Goal: Task Accomplishment & Management: Use online tool/utility

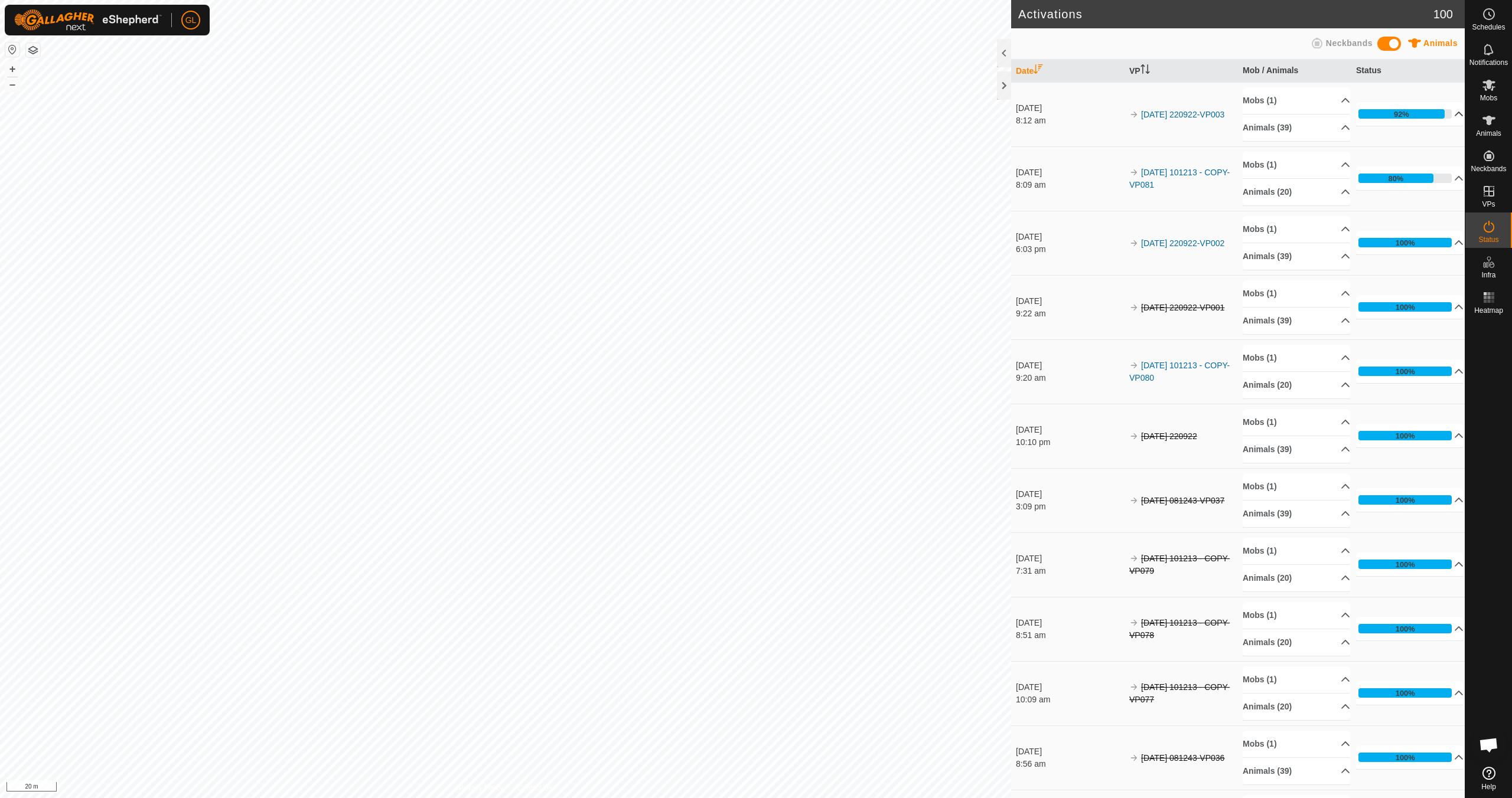
click at [1444, 113] on p-accordion-header "92%" at bounding box center [1409, 114] width 108 height 24
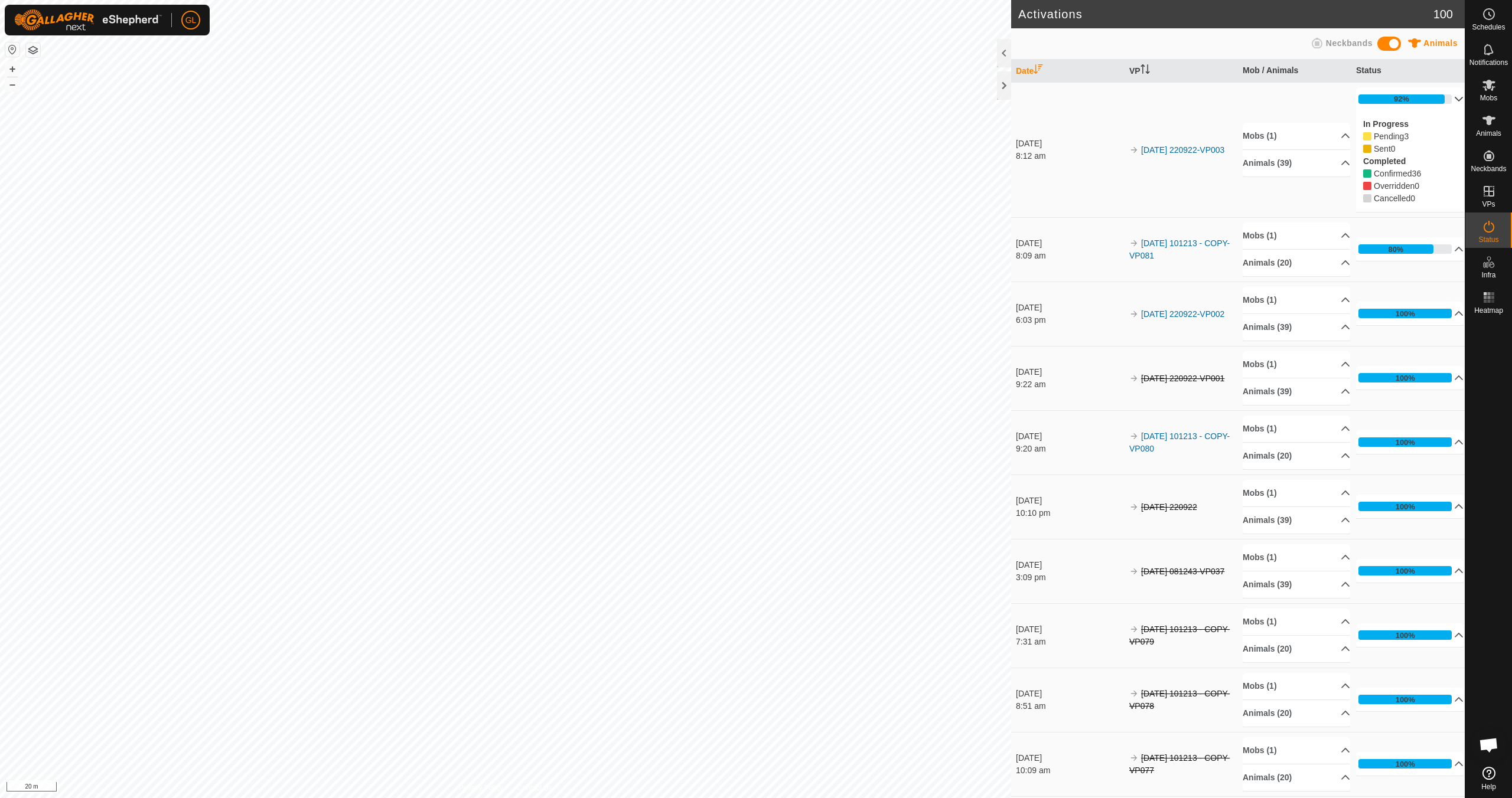
click at [1443, 97] on p-accordion-header "92%" at bounding box center [1409, 99] width 108 height 24
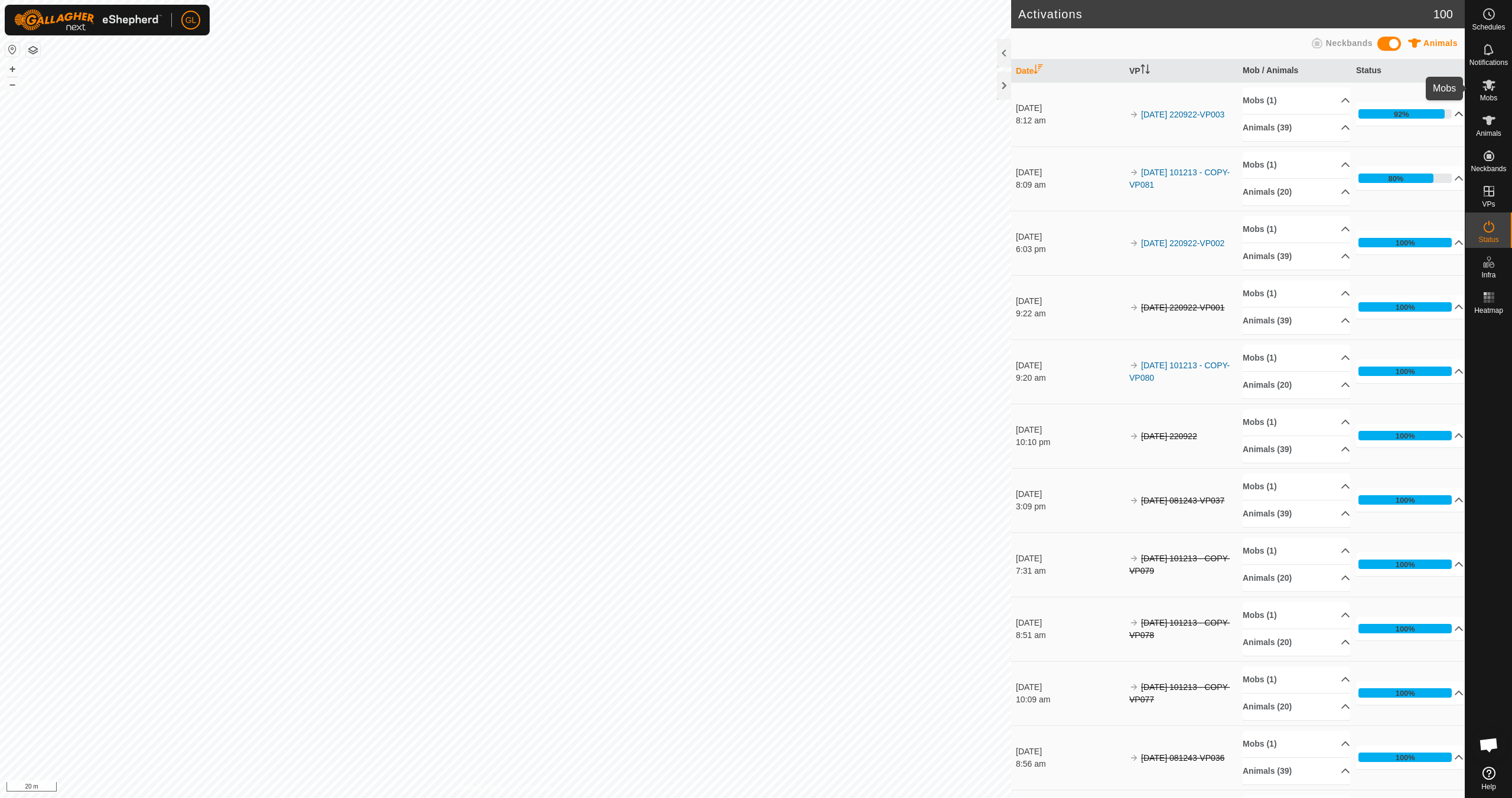
click at [1485, 94] on span "Mobs" at bounding box center [1488, 97] width 17 height 7
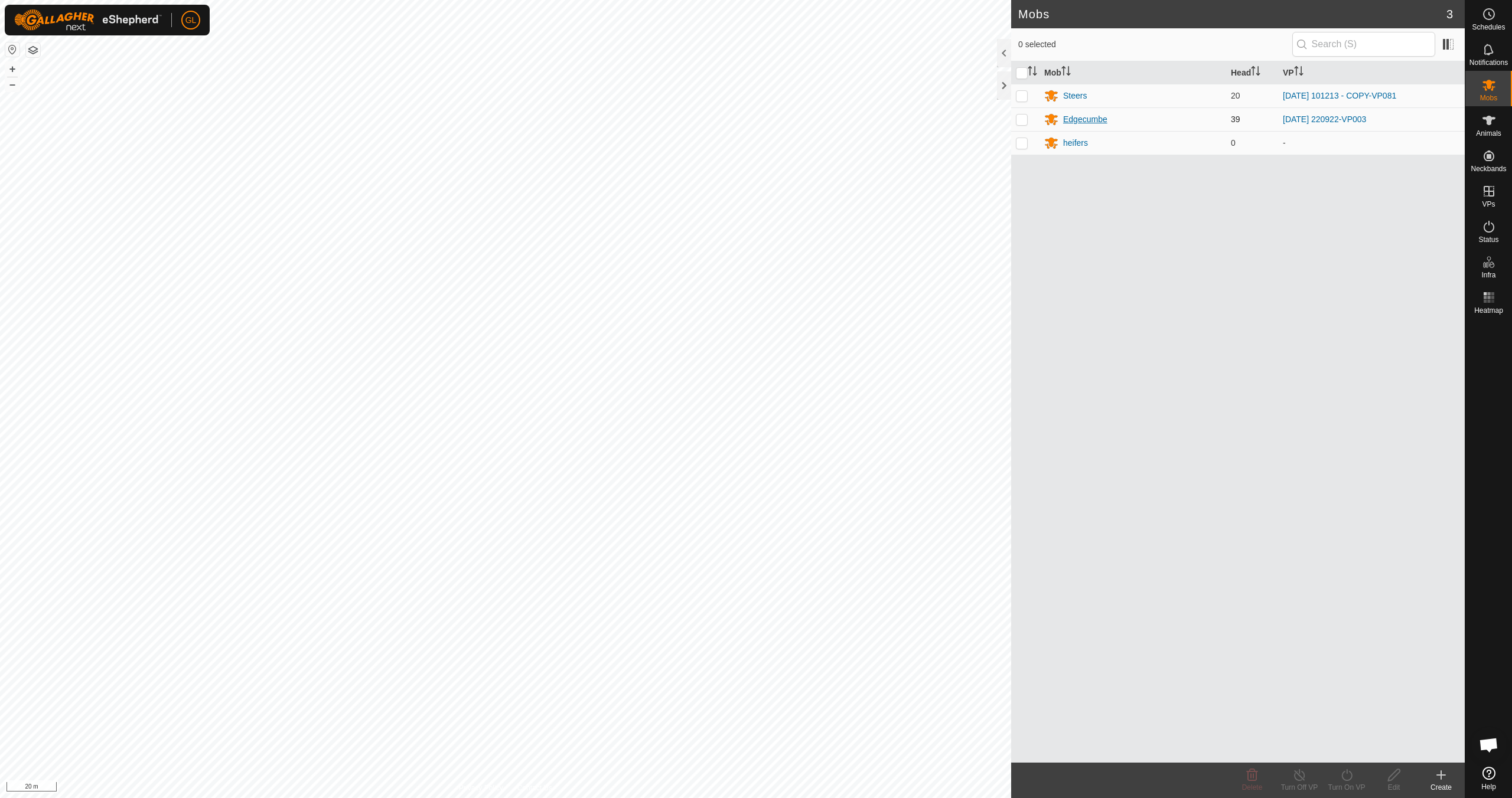
click at [1083, 118] on div "Edgecumbe" at bounding box center [1085, 120] width 44 height 13
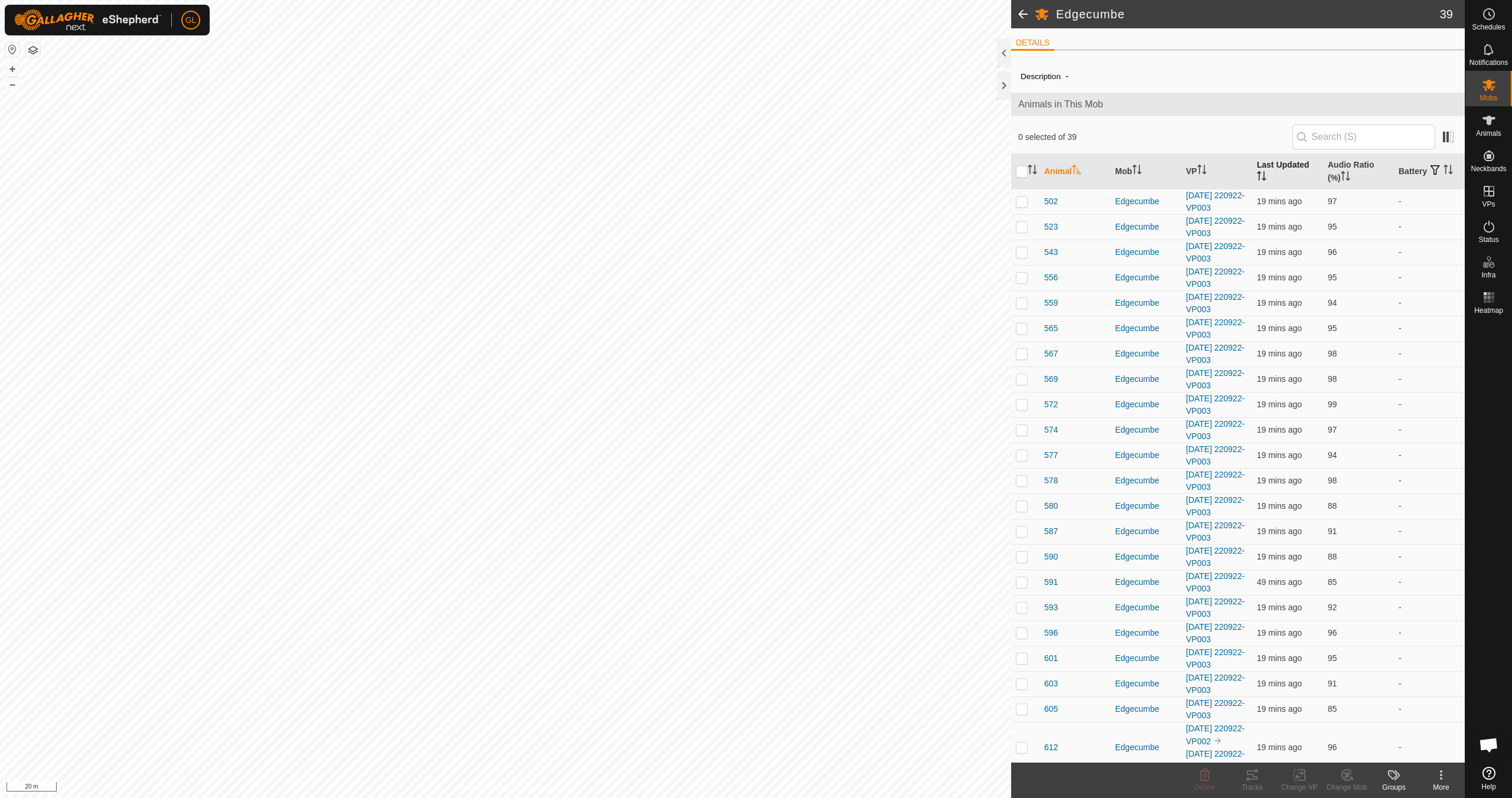
click at [1257, 173] on icon "Activate to sort" at bounding box center [1261, 176] width 10 height 10
click at [1201, 171] on icon "Activate to sort" at bounding box center [1201, 169] width 10 height 10
click at [10, 84] on button "–" at bounding box center [13, 85] width 14 height 14
click at [1341, 176] on icon "Activate to sort" at bounding box center [1345, 176] width 10 height 10
click at [1341, 176] on icon "Activate to sort" at bounding box center [1345, 176] width 10 height 10
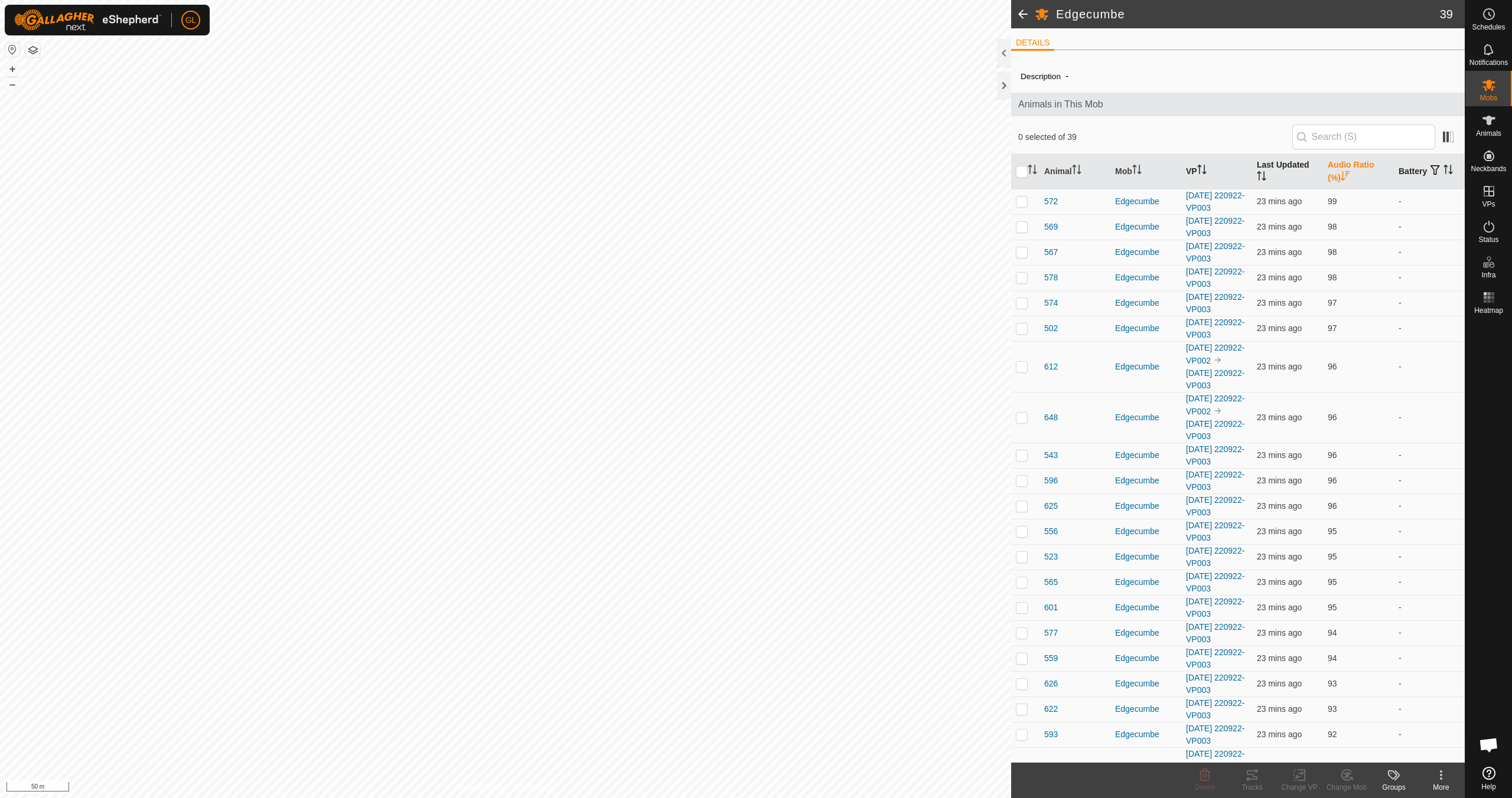
click at [1443, 169] on icon "Activate to sort" at bounding box center [1448, 169] width 10 height 10
click at [1443, 172] on icon "Activate to sort" at bounding box center [1448, 169] width 10 height 10
click at [1261, 176] on icon "Activate to sort" at bounding box center [1261, 176] width 10 height 10
click at [1260, 177] on icon "Activate to sort" at bounding box center [1261, 176] width 10 height 10
click at [1204, 174] on p-sorticon "Activate to sort" at bounding box center [1201, 172] width 10 height 10
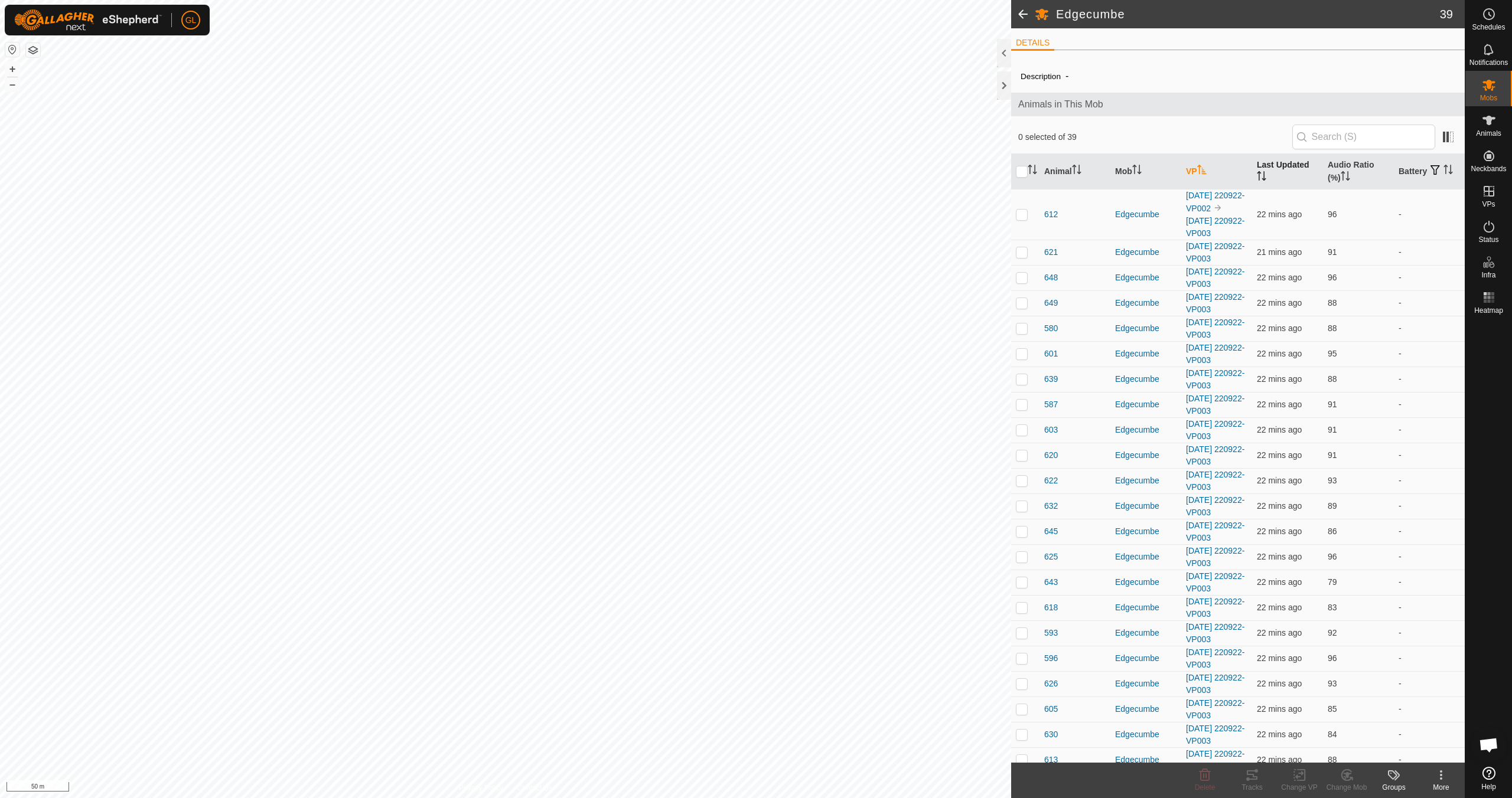
click at [1261, 173] on icon "Activate to sort" at bounding box center [1261, 176] width 10 height 10
click at [1261, 173] on th "Last Updated" at bounding box center [1287, 172] width 71 height 35
click at [1204, 172] on icon "Activate to sort" at bounding box center [1201, 169] width 10 height 10
click at [1201, 169] on icon "Activate to sort" at bounding box center [1201, 169] width 10 height 10
click at [1485, 227] on icon at bounding box center [1489, 227] width 14 height 14
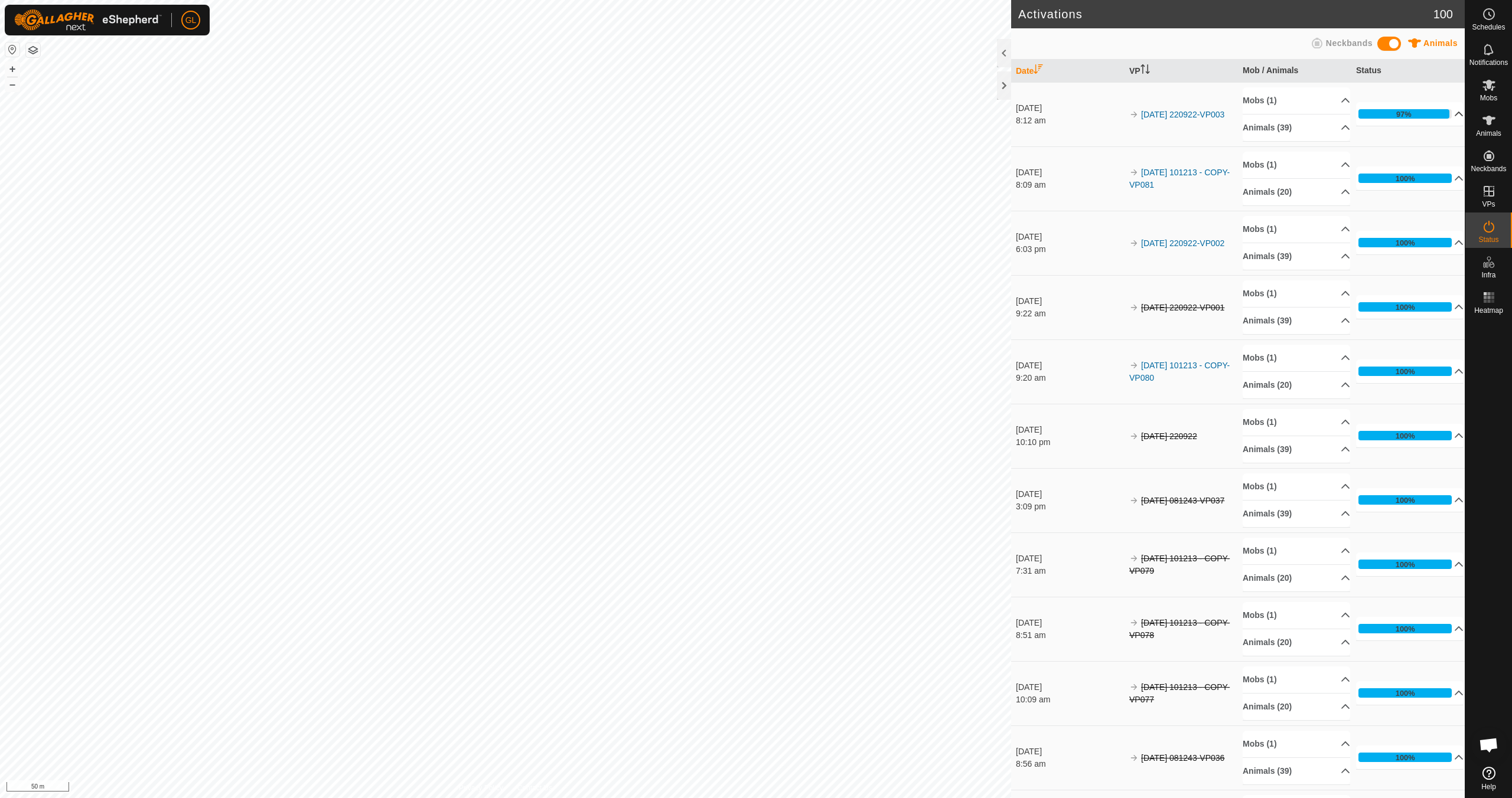
click at [1445, 113] on p-accordion-header "97%" at bounding box center [1409, 114] width 108 height 24
click at [1486, 87] on icon at bounding box center [1489, 85] width 14 height 14
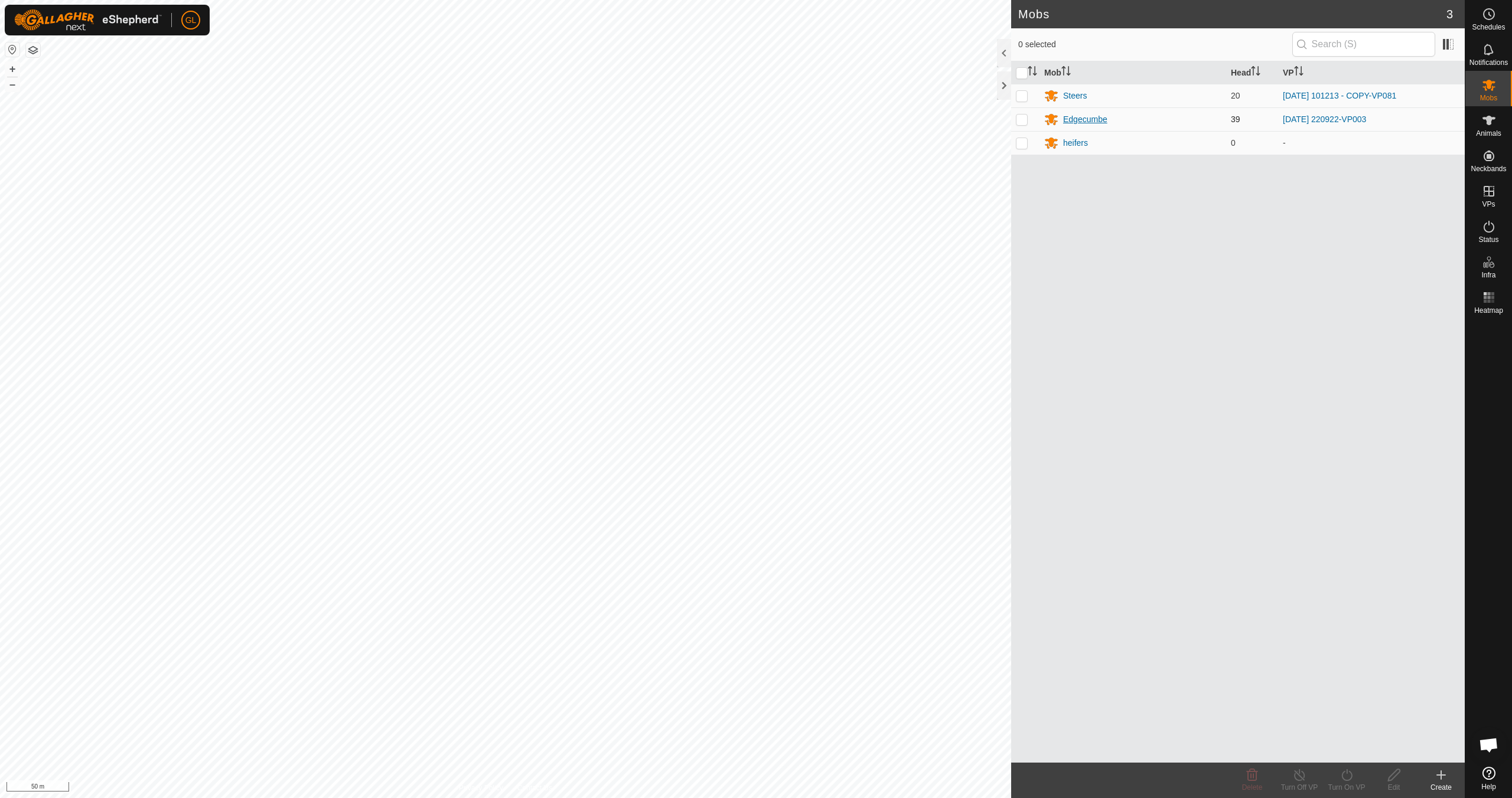
click at [1087, 117] on div "Edgecumbe" at bounding box center [1085, 120] width 44 height 13
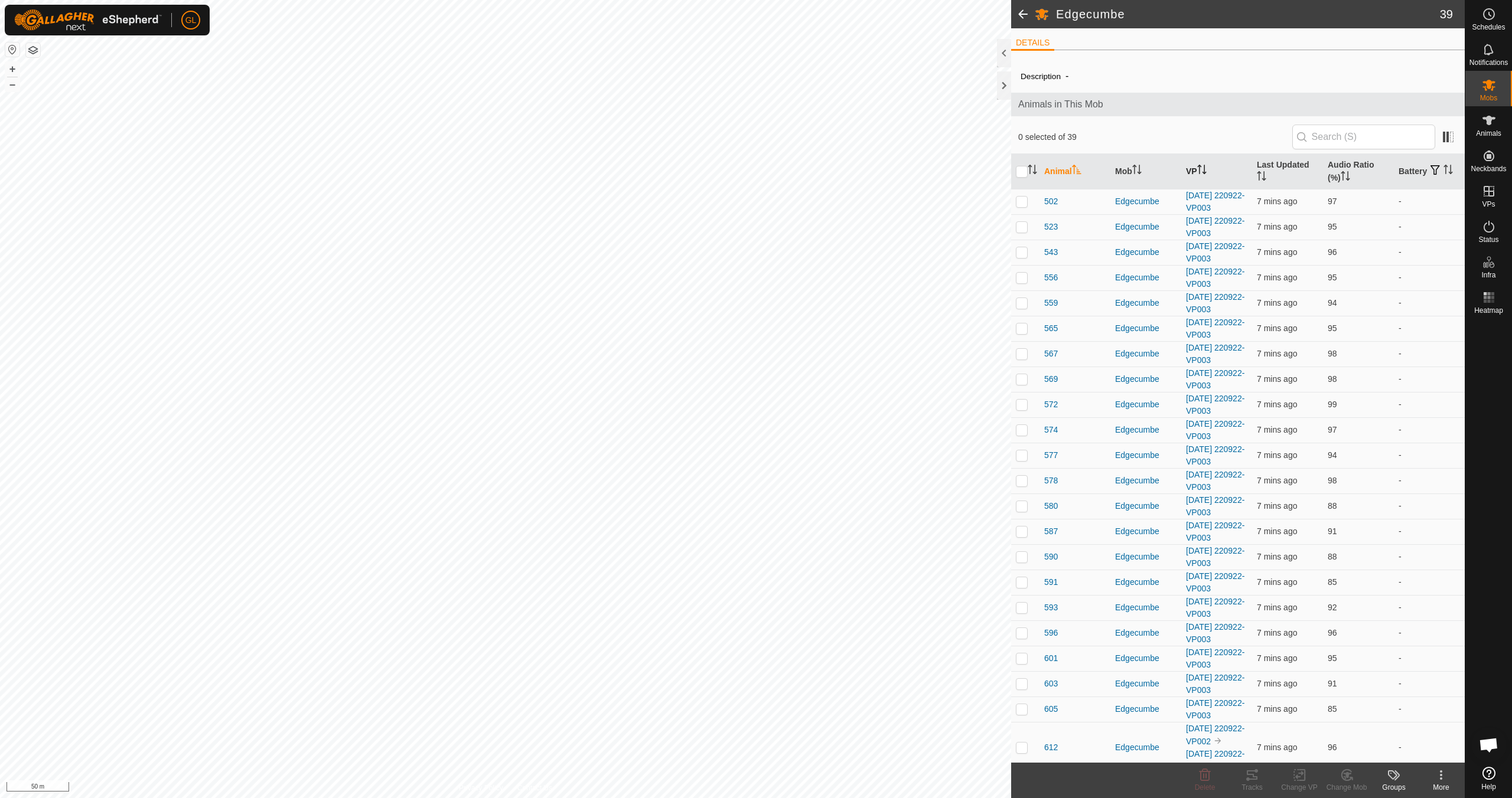
click at [1205, 169] on icon "Activate to sort" at bounding box center [1201, 169] width 10 height 10
